Goal: Task Accomplishment & Management: Manage account settings

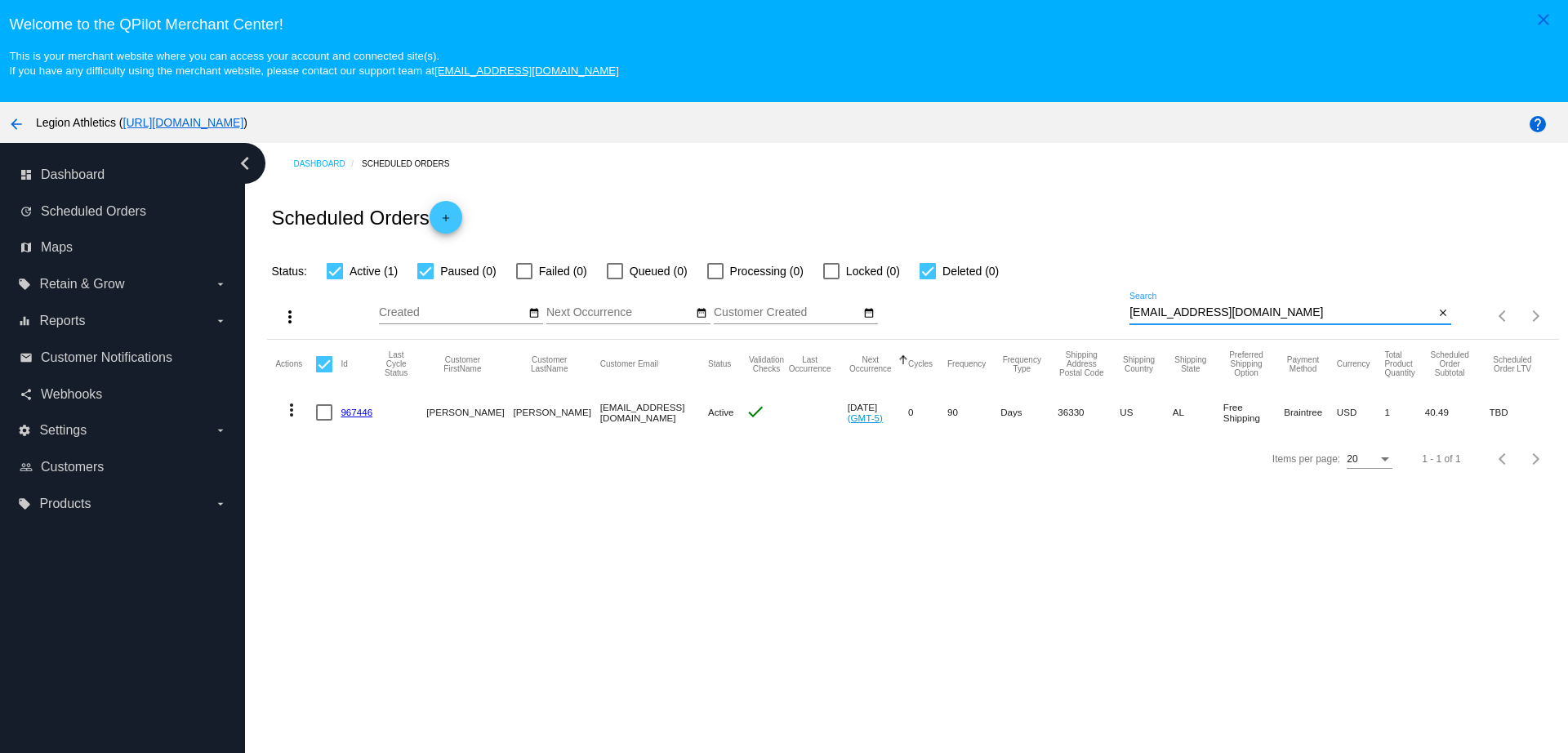
drag, startPoint x: 1233, startPoint y: 314, endPoint x: 1075, endPoint y: 301, distance: 158.5
click at [1077, 302] on div "more_vert Sep Jan Feb Mar [DATE]" at bounding box center [912, 309] width 1291 height 58
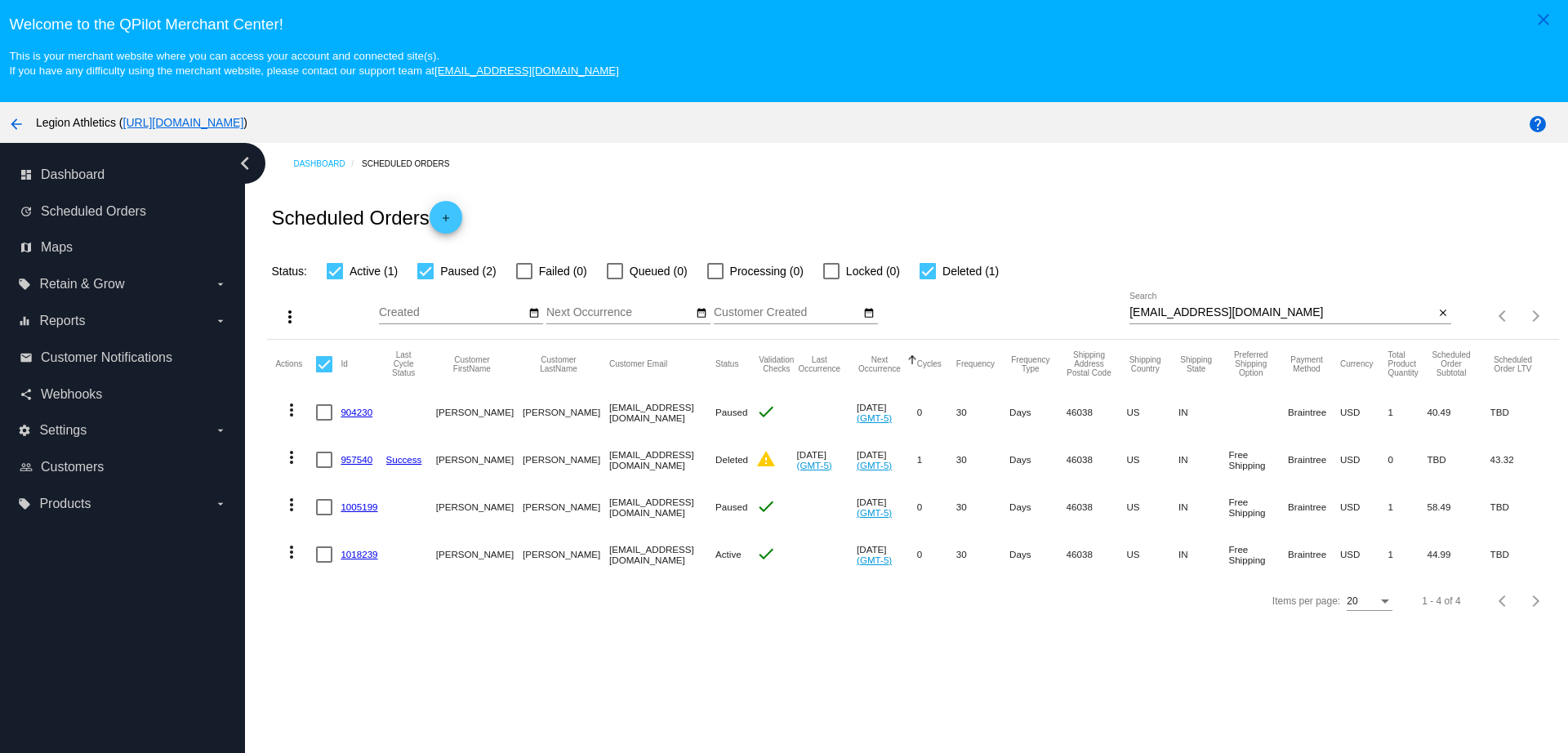
click at [361, 556] on link "1018239" at bounding box center [358, 554] width 37 height 11
drag, startPoint x: 1248, startPoint y: 307, endPoint x: 1082, endPoint y: 302, distance: 166.1
click at [1085, 303] on div "more_vert Sep Jan Feb Mar [DATE]" at bounding box center [912, 309] width 1291 height 58
paste input "[EMAIL_ADDRESS]"
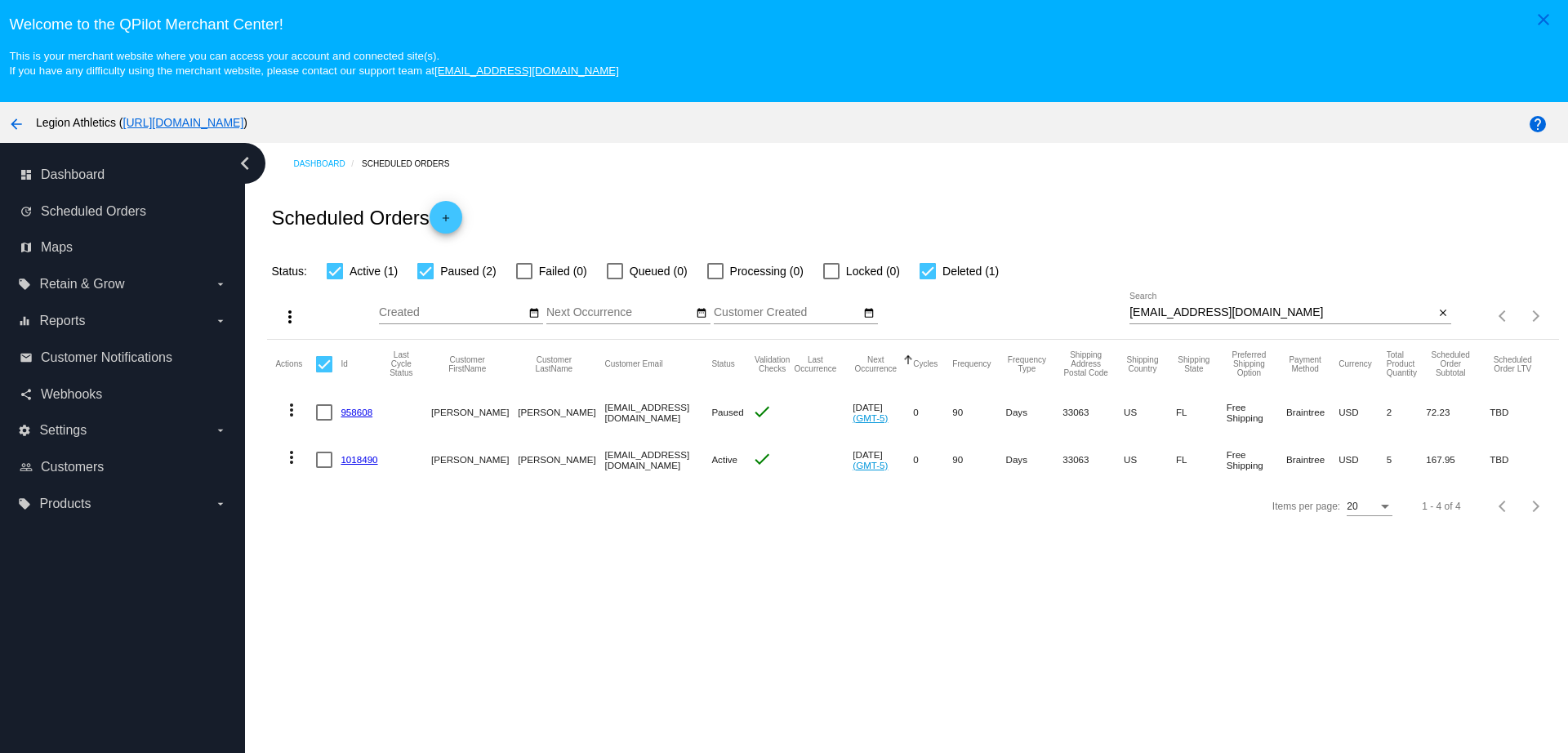
click at [345, 415] on link "958608" at bounding box center [355, 412] width 32 height 11
click at [359, 465] on mat-cell "1018490" at bounding box center [363, 459] width 45 height 48
click at [360, 464] on link "1018490" at bounding box center [358, 459] width 37 height 11
drag, startPoint x: 1264, startPoint y: 317, endPoint x: 1084, endPoint y: 298, distance: 181.0
click at [1086, 298] on div "more_vert Sep Jan Feb Mar [DATE]" at bounding box center [912, 309] width 1291 height 58
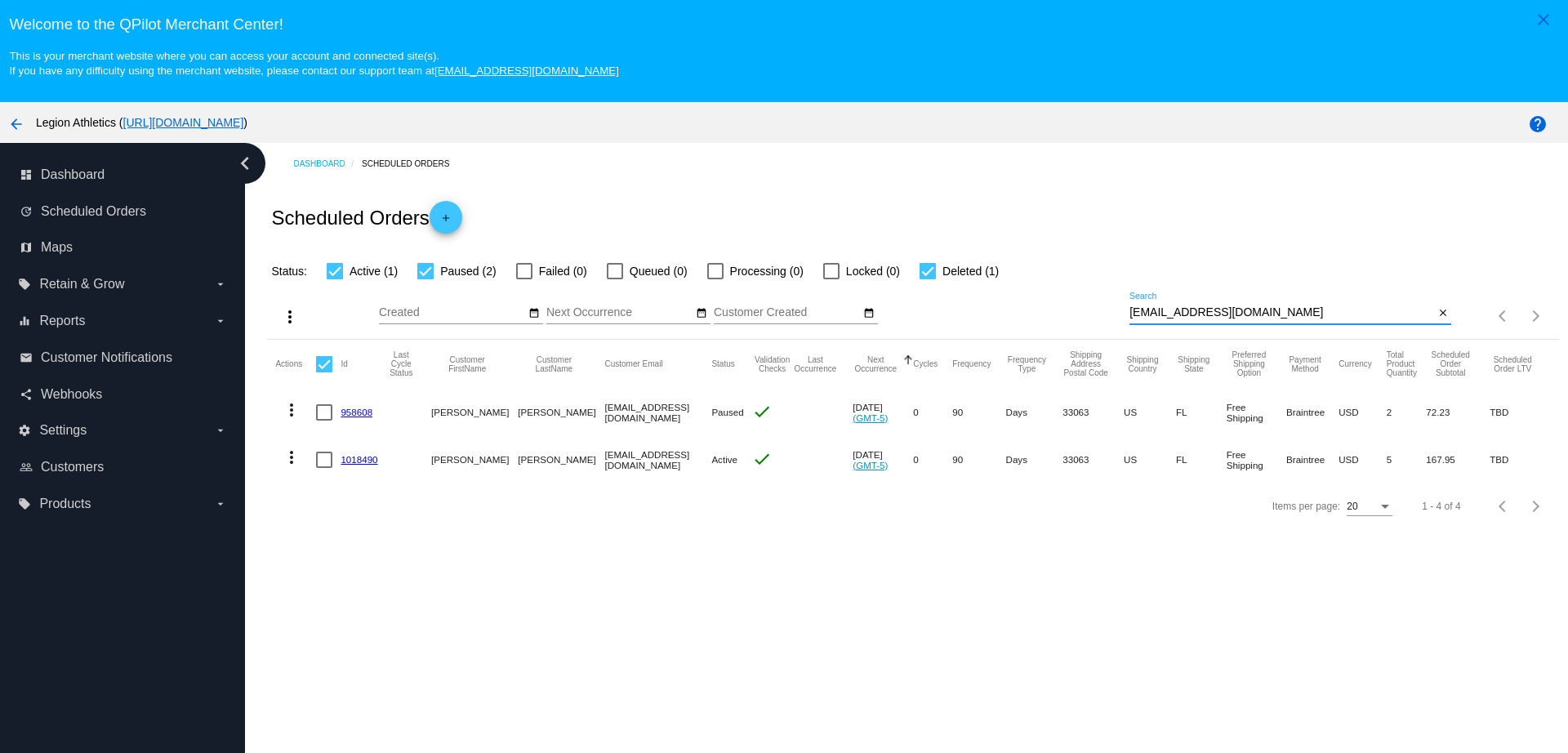
paste input "[EMAIL_ADDRESS]"
type input "[EMAIL_ADDRESS][DOMAIN_NAME]"
click at [359, 410] on link "967446" at bounding box center [355, 412] width 32 height 11
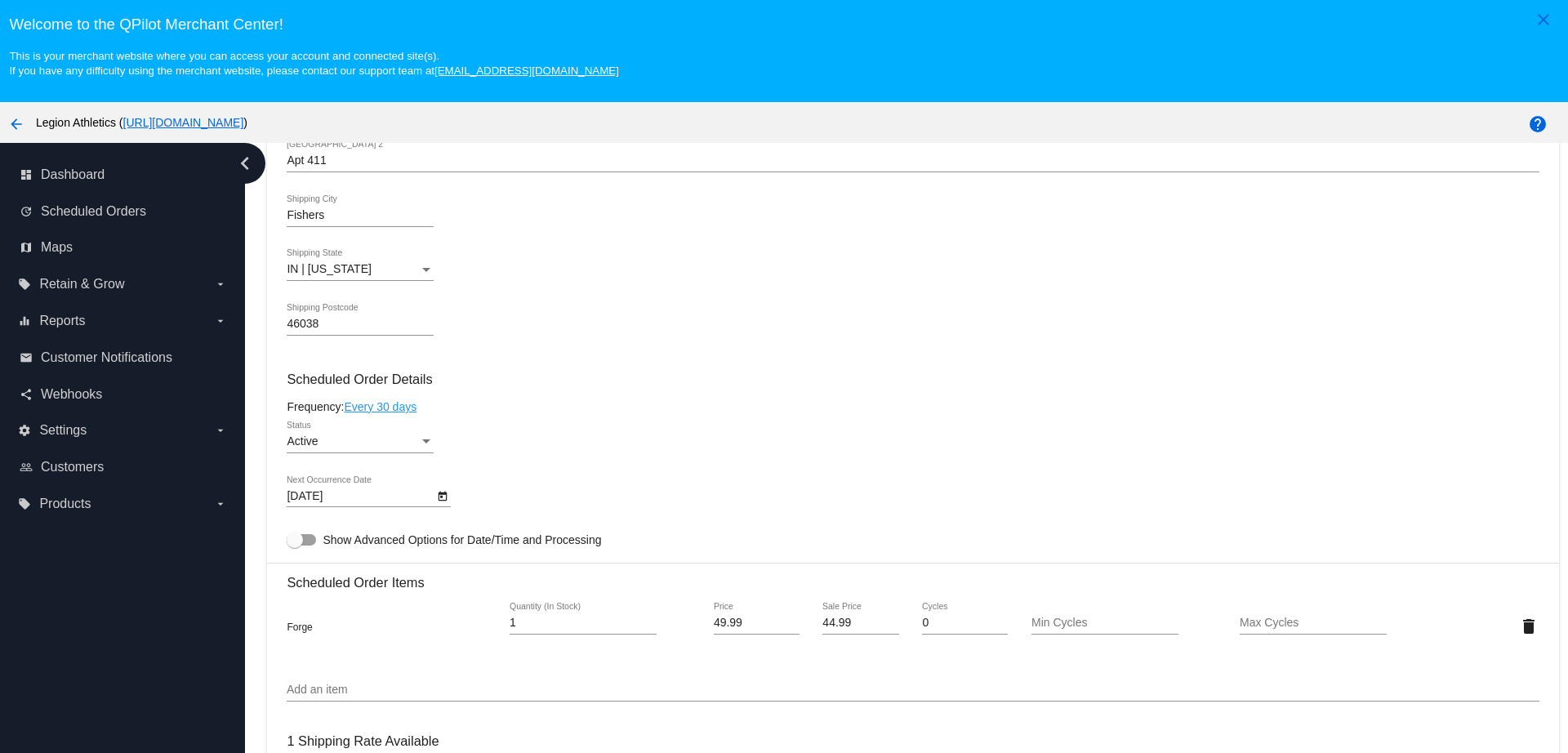
scroll to position [714, 0]
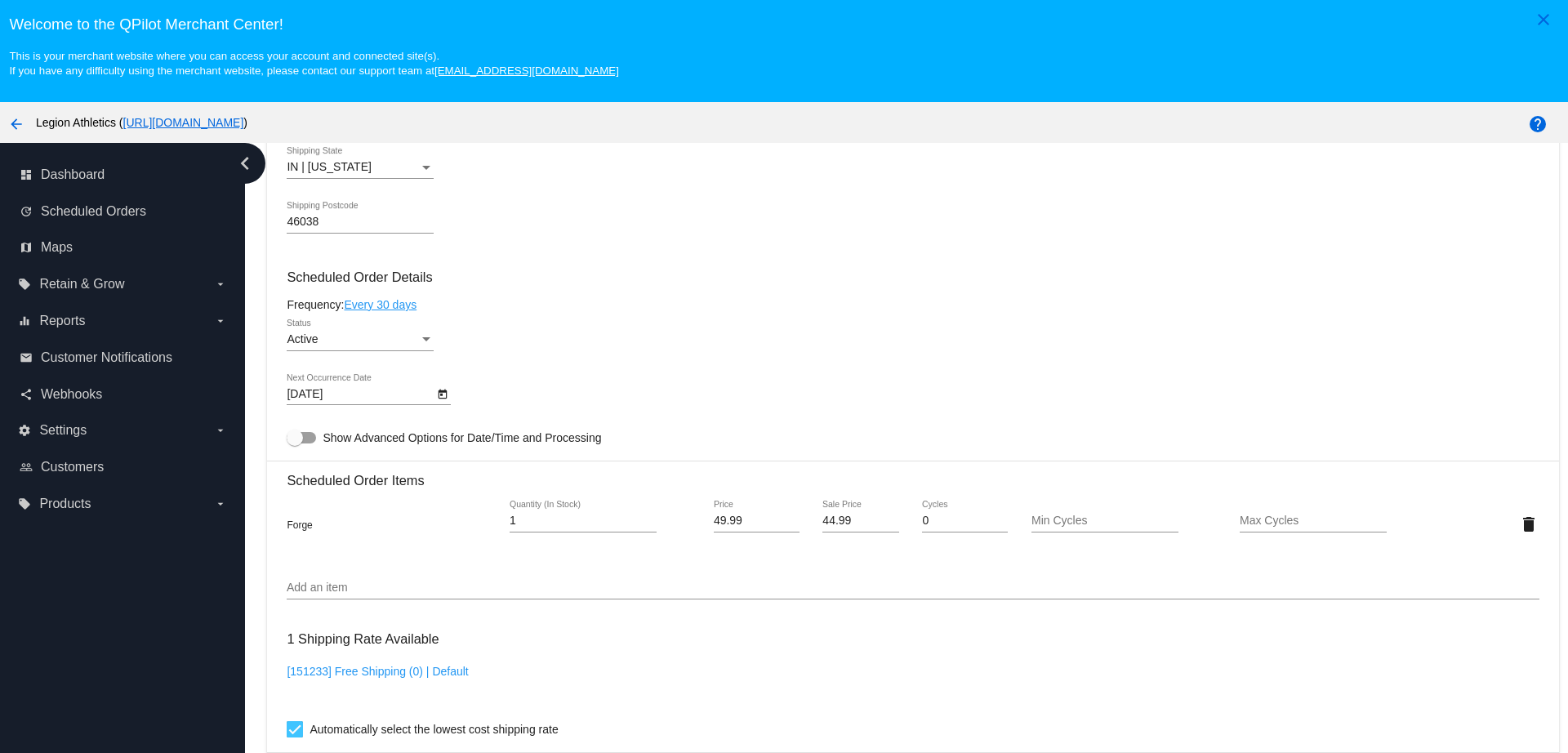
click at [343, 573] on div "Add an item" at bounding box center [913, 583] width 1252 height 32
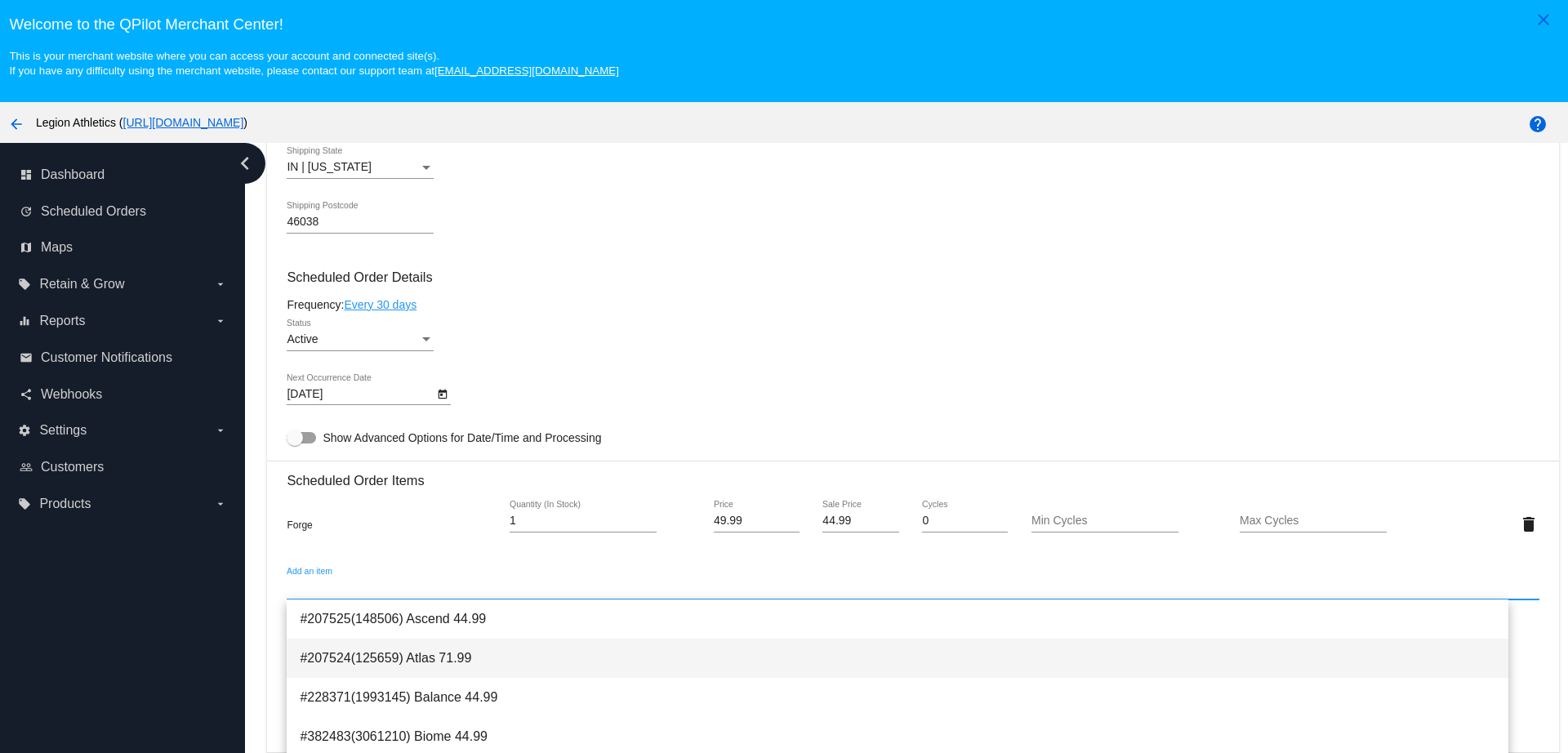
paste input "2215640"
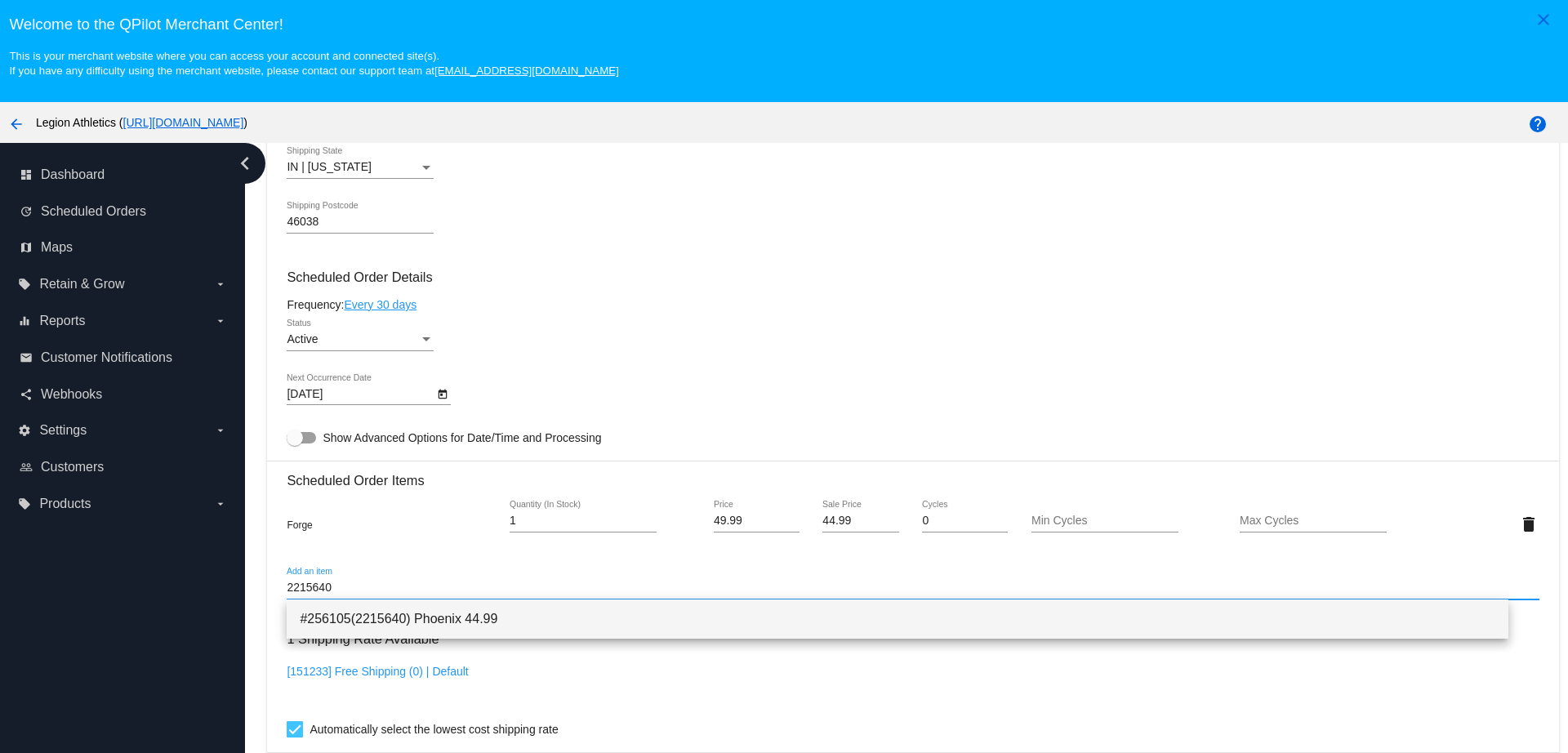
type input "2215640"
click at [422, 621] on span "#256105(2215640) Phoenix 44.99" at bounding box center [897, 618] width 1194 height 39
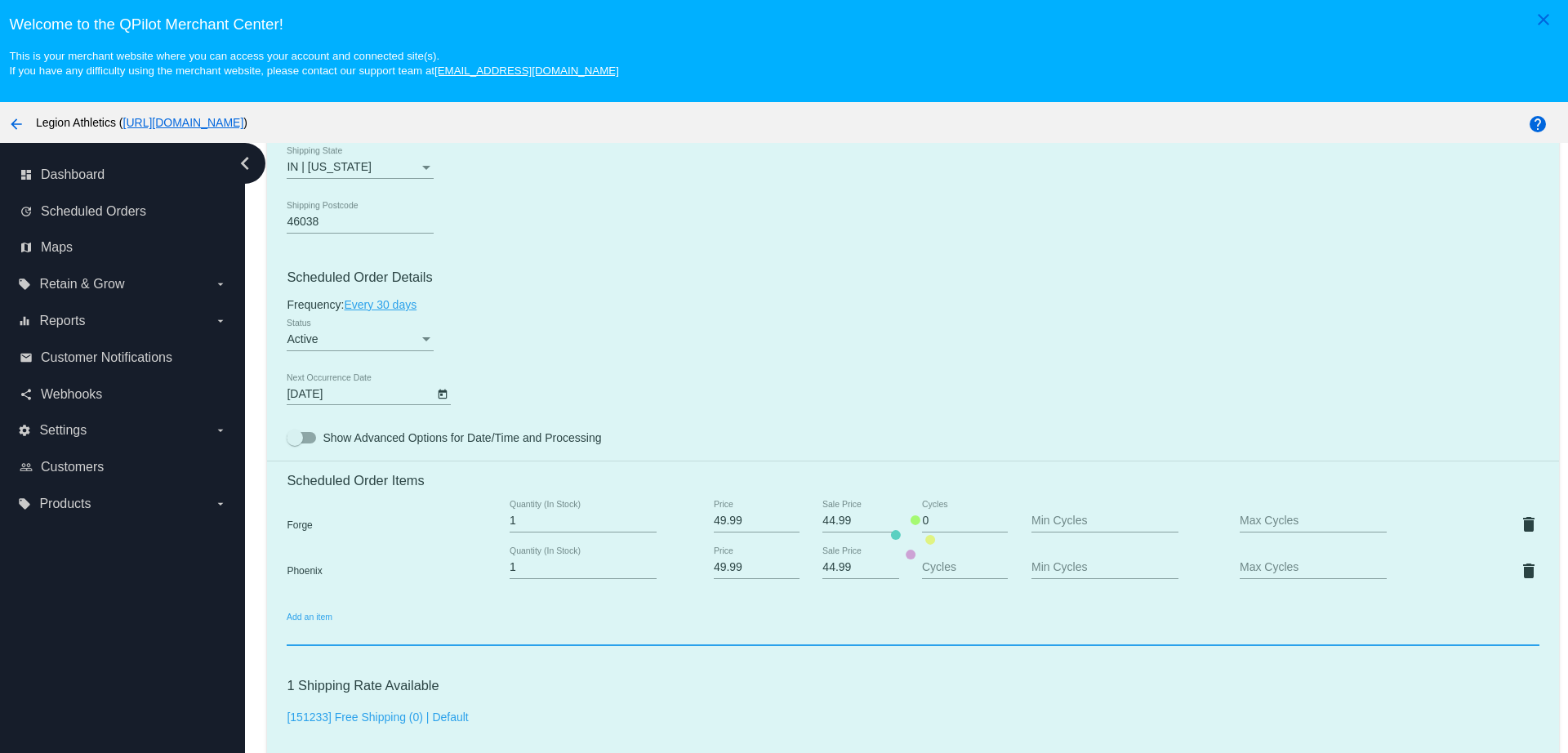
scroll to position [816, 0]
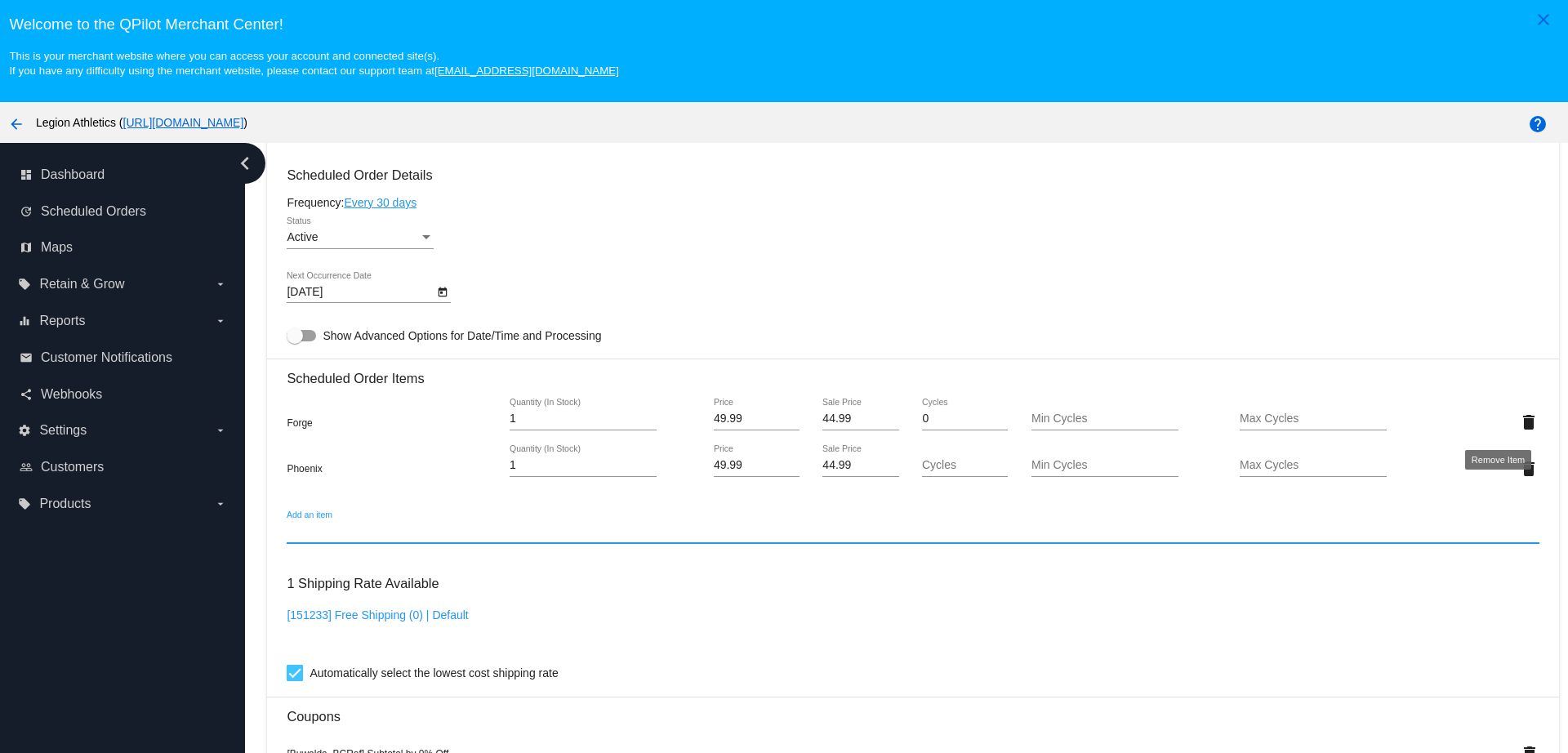
click at [1519, 415] on mat-icon "delete" at bounding box center [1529, 422] width 20 height 20
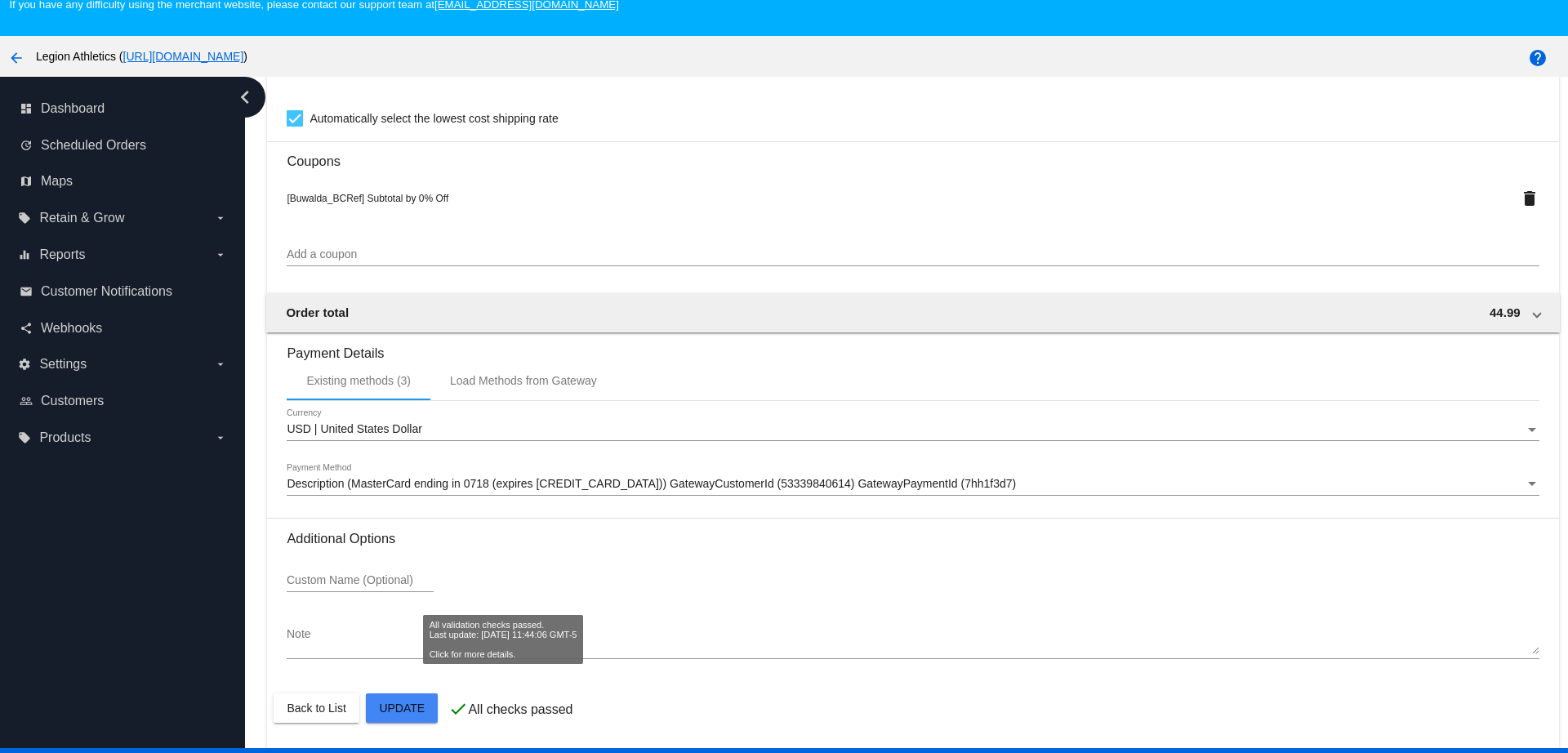
scroll to position [102, 0]
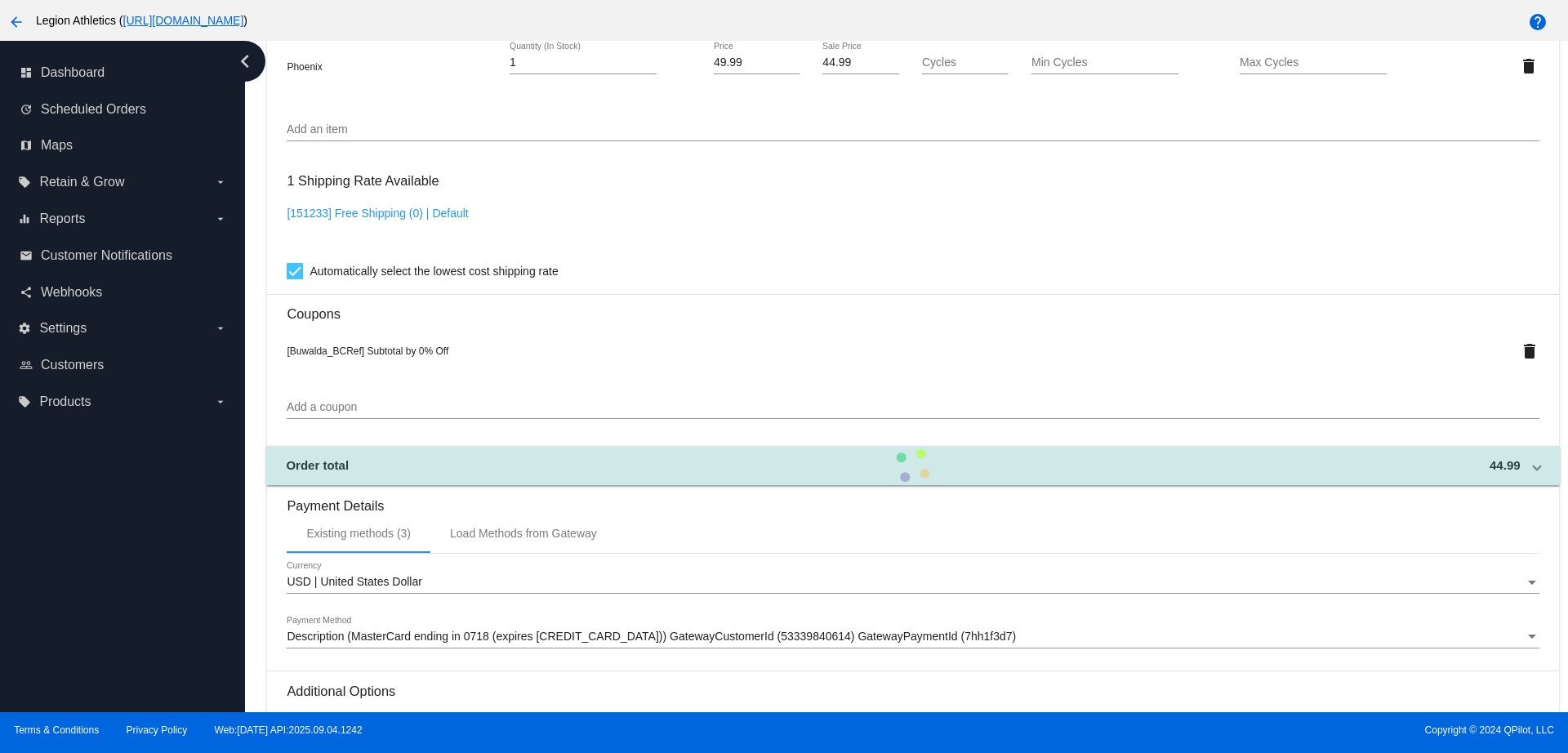
scroll to position [1259, 0]
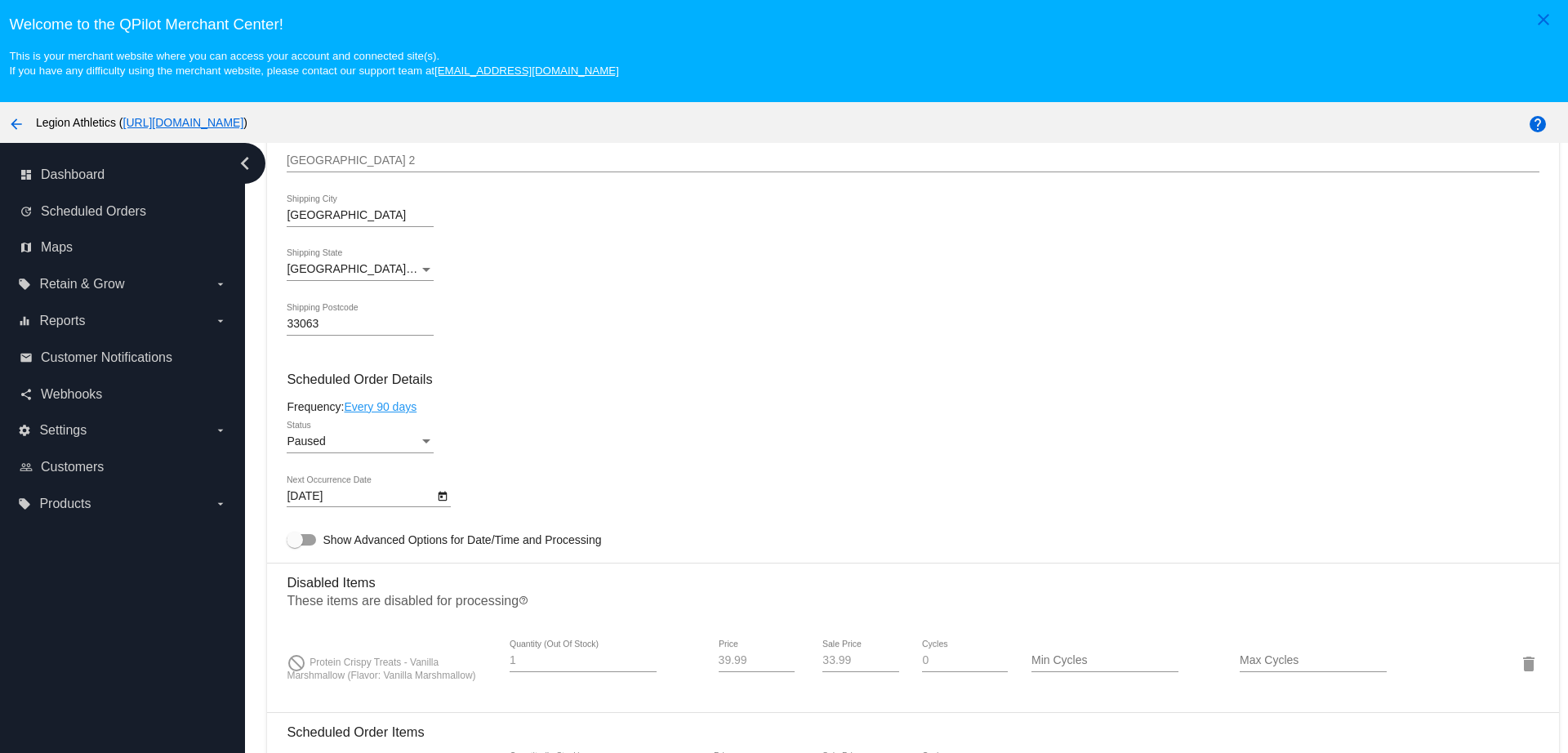
scroll to position [816, 0]
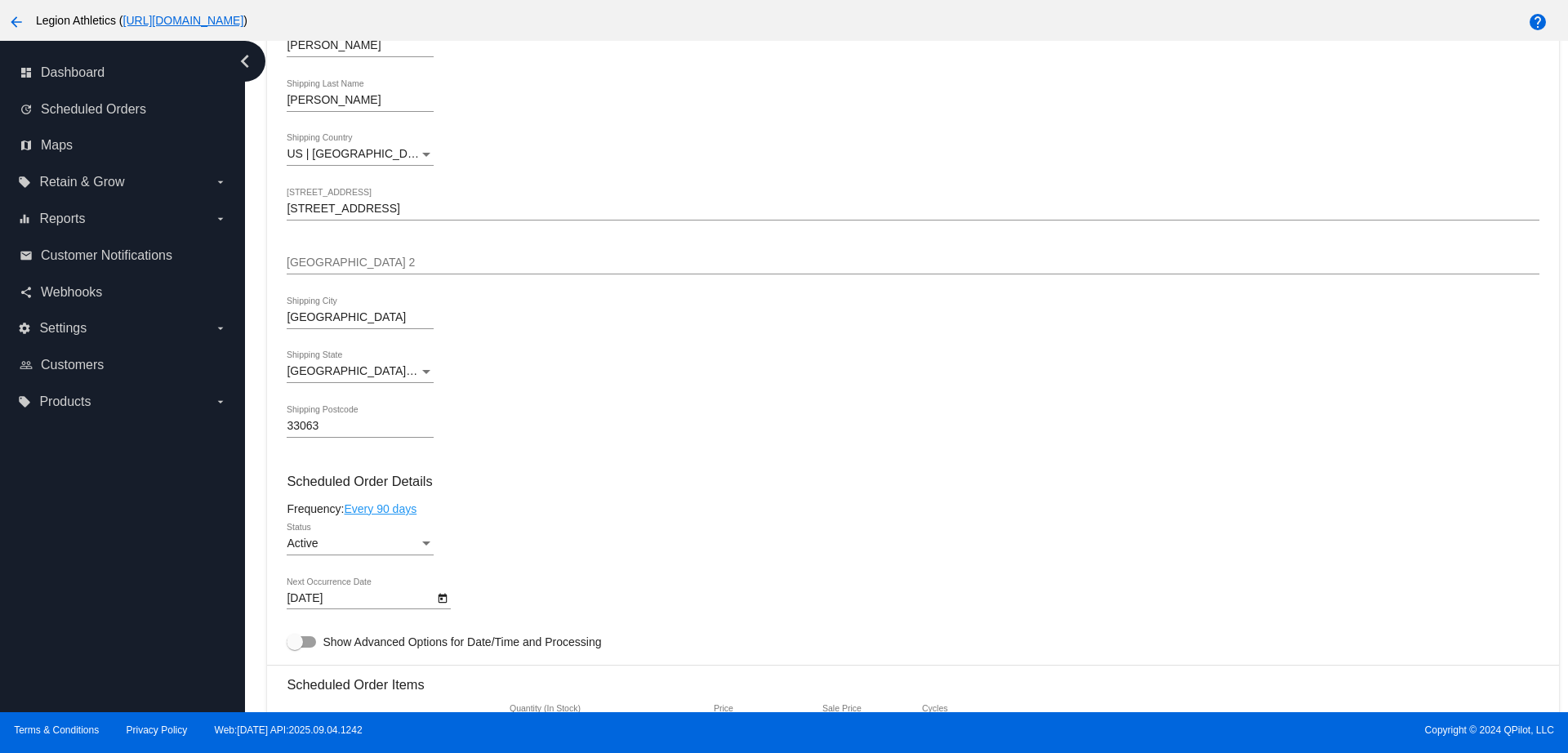
scroll to position [816, 0]
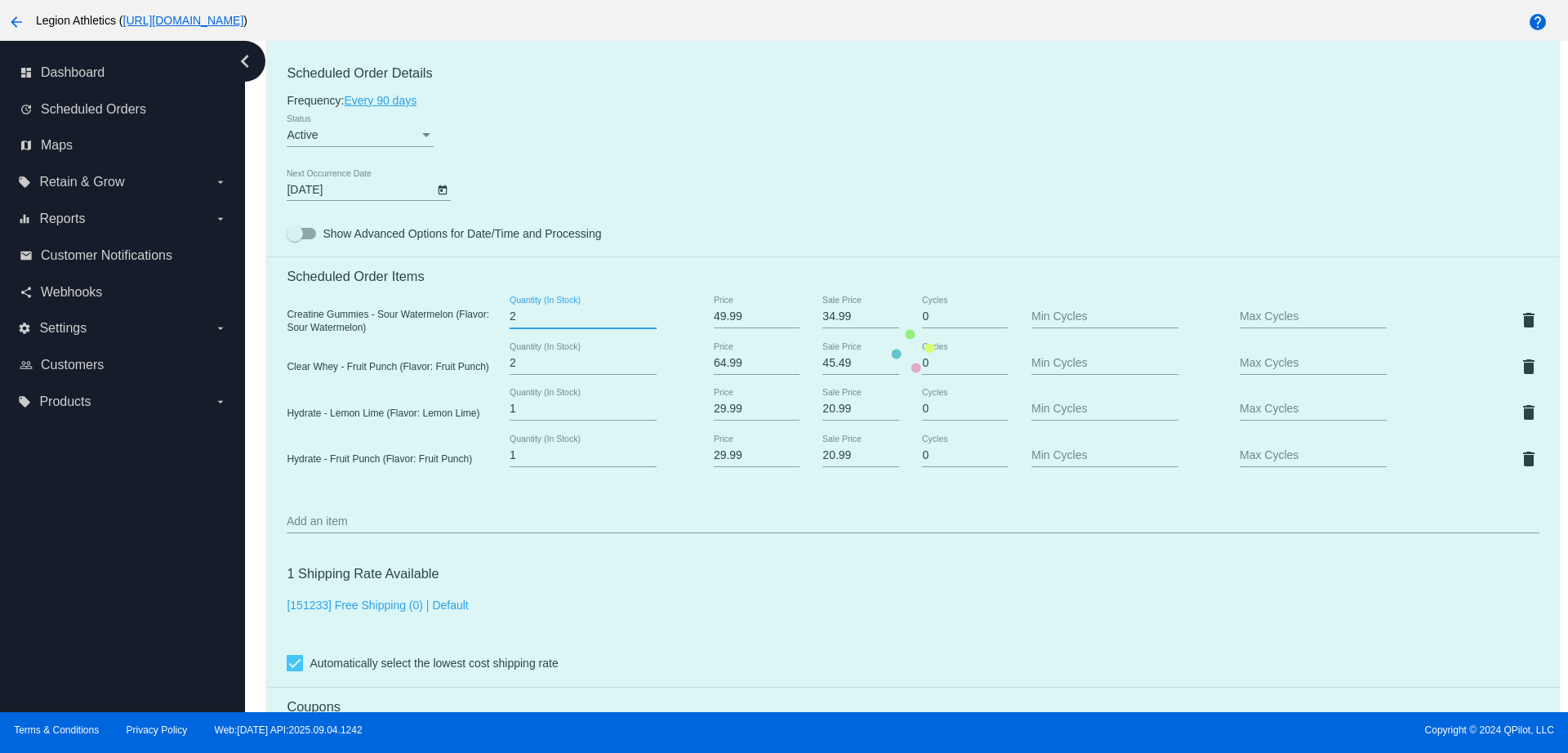
type input "2"
click at [646, 312] on input "2" at bounding box center [583, 317] width 147 height 13
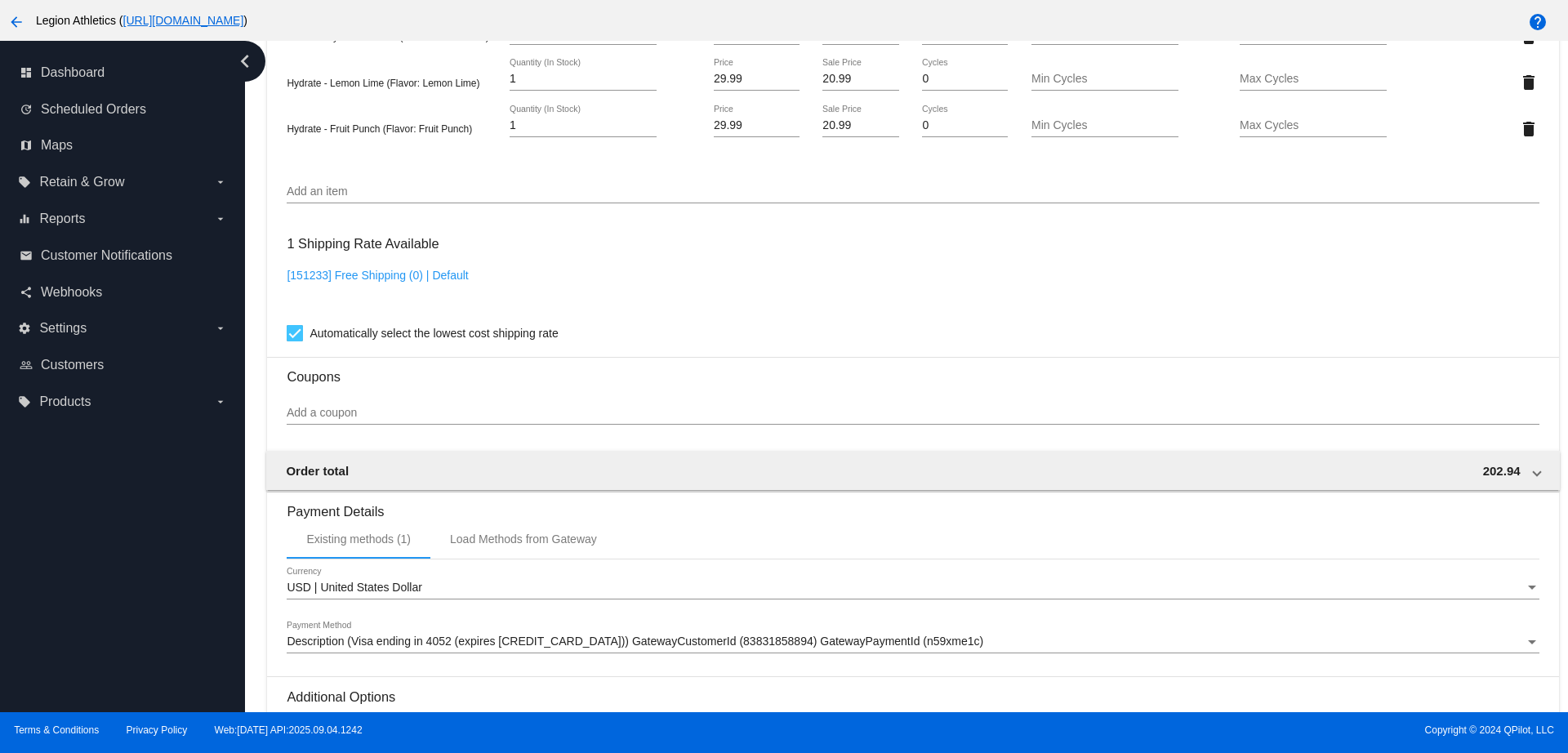
scroll to position [1340, 0]
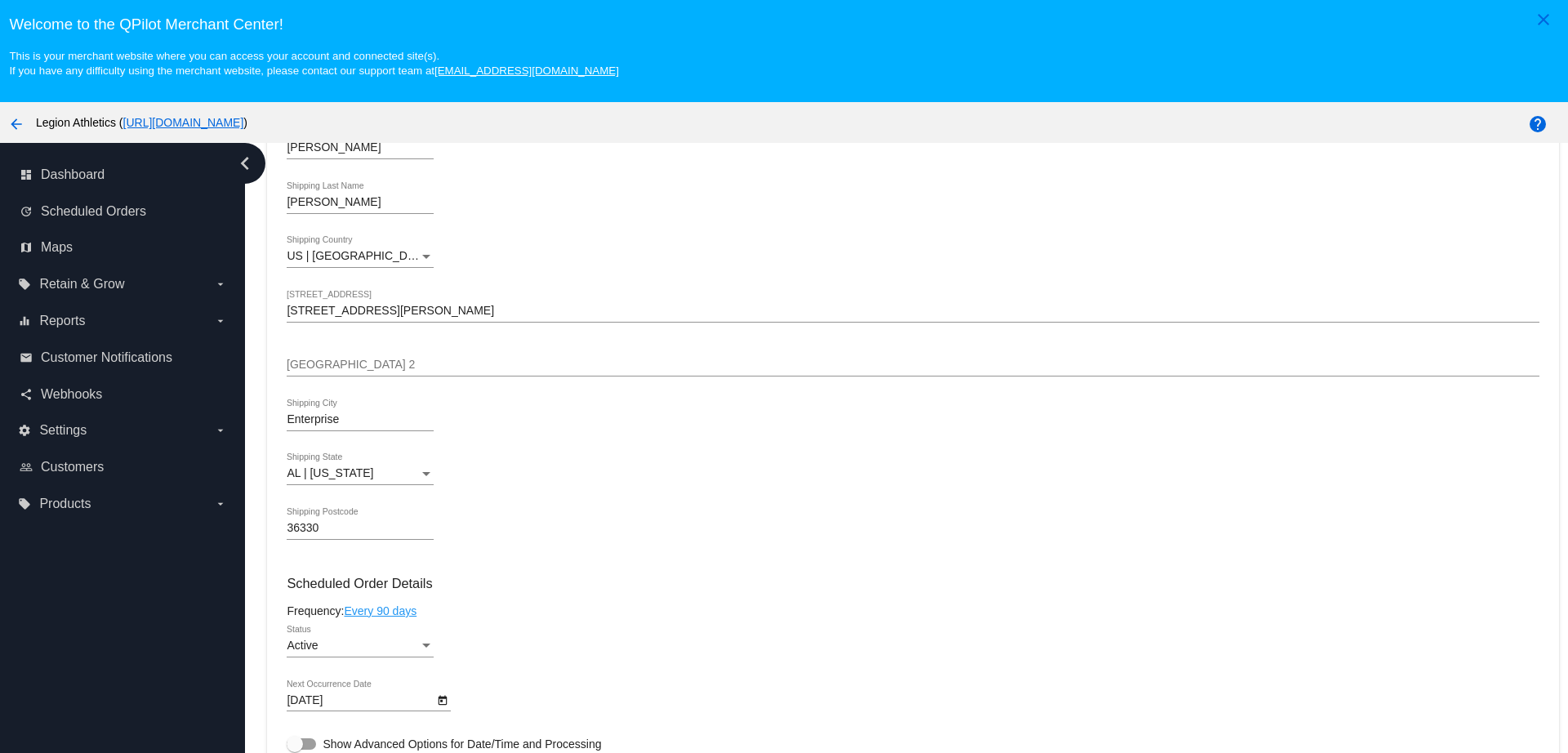
scroll to position [612, 0]
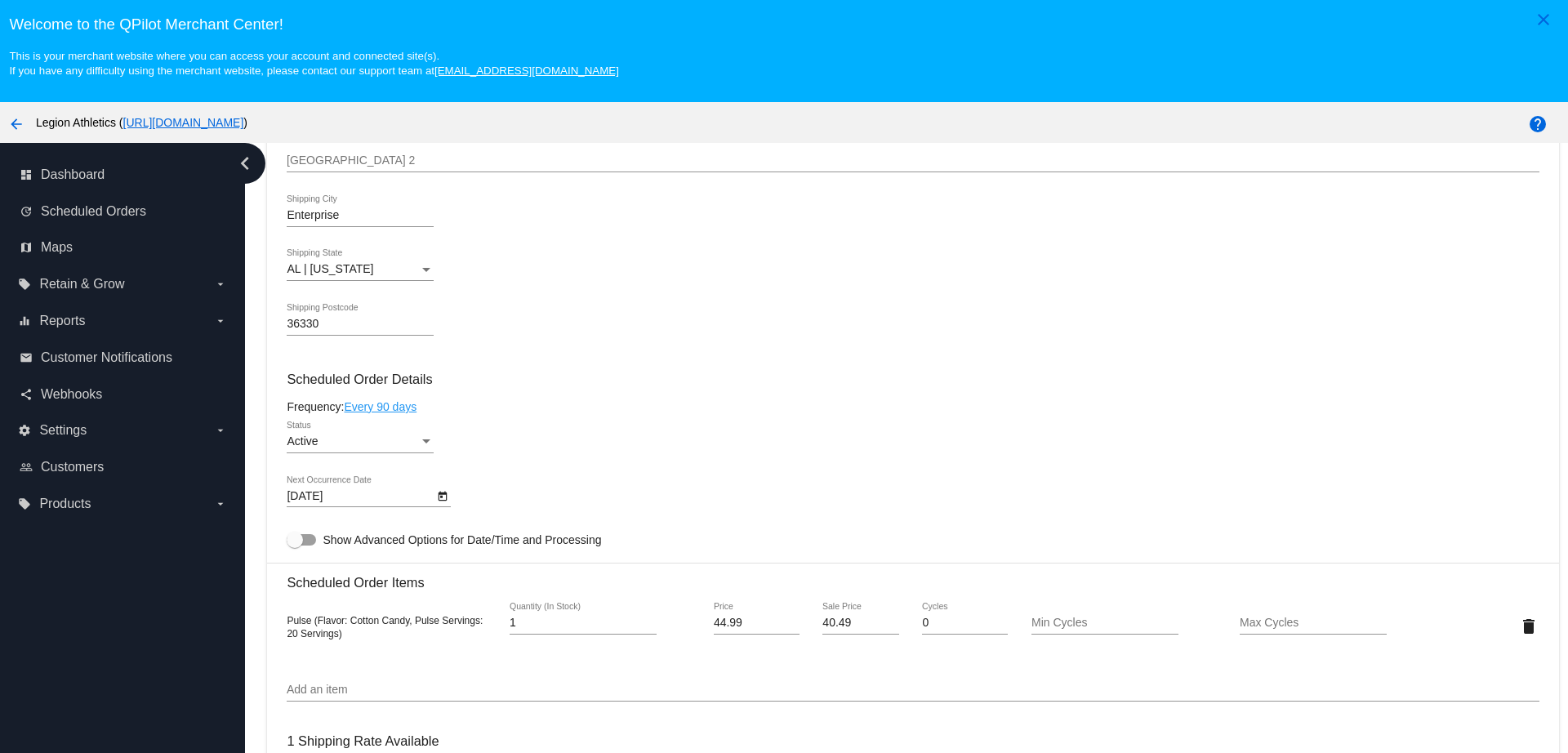
click at [422, 438] on div "Status" at bounding box center [426, 441] width 14 height 13
click at [368, 478] on span "Paused" at bounding box center [360, 476] width 147 height 34
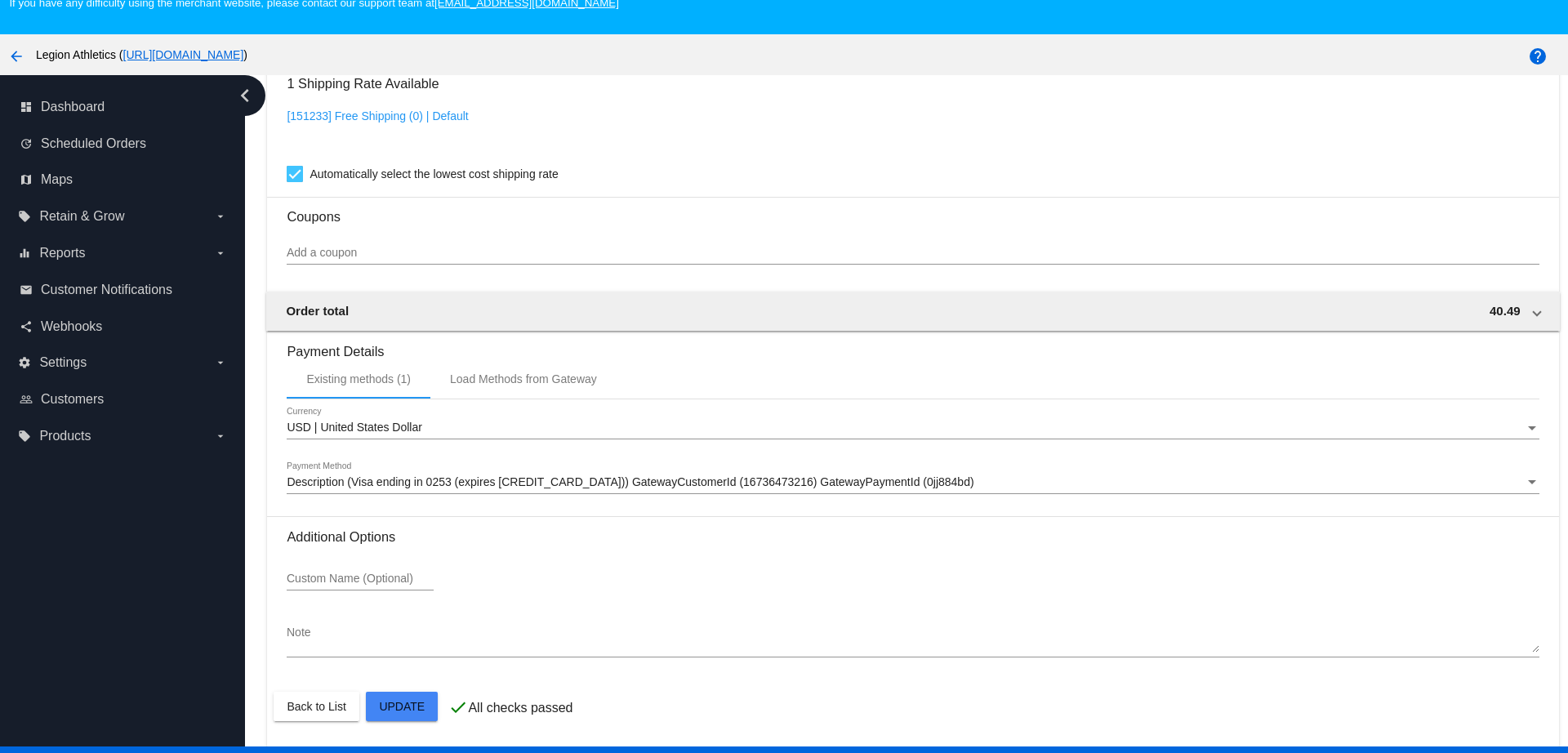
scroll to position [102, 0]
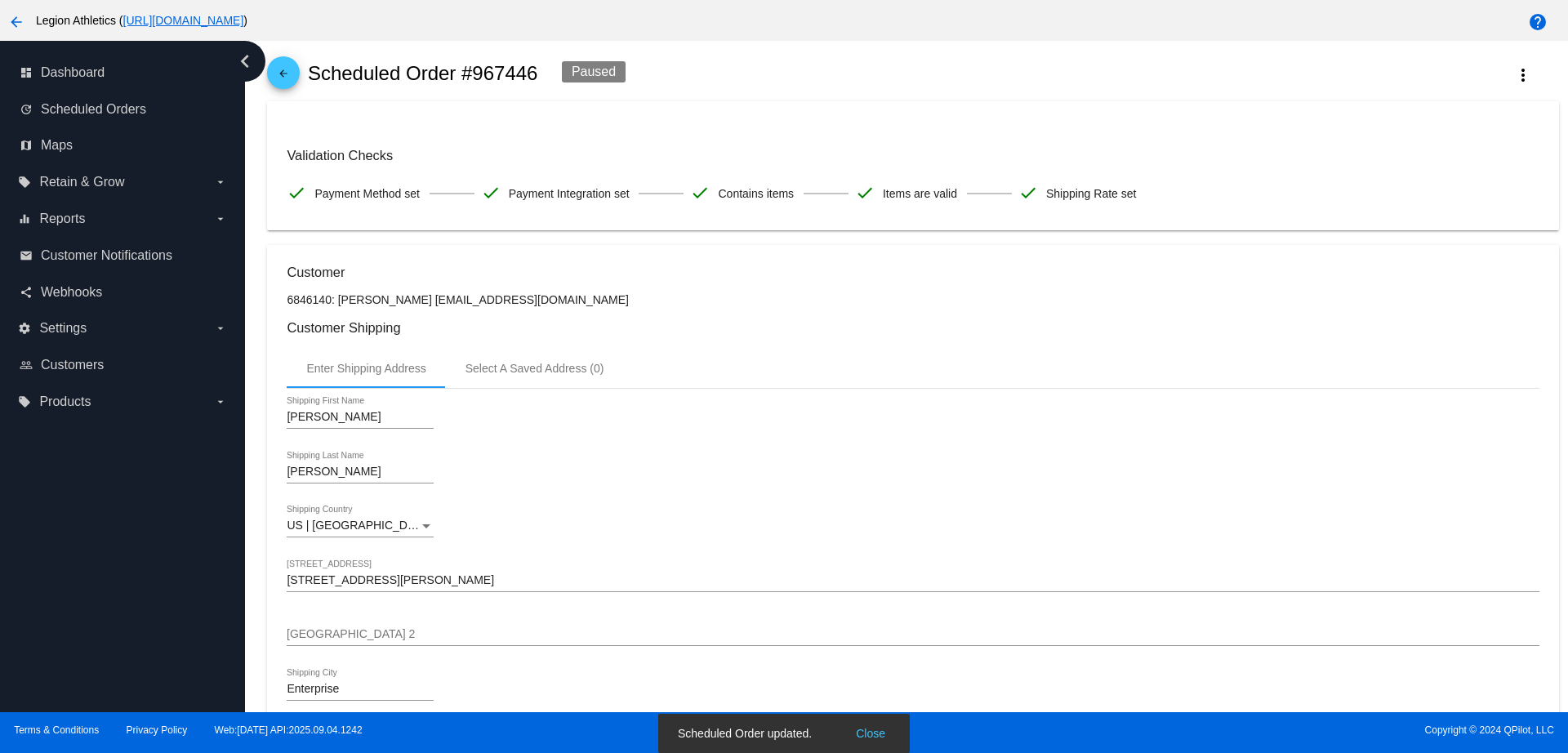
scroll to position [0, 0]
